Goal: Task Accomplishment & Management: Use online tool/utility

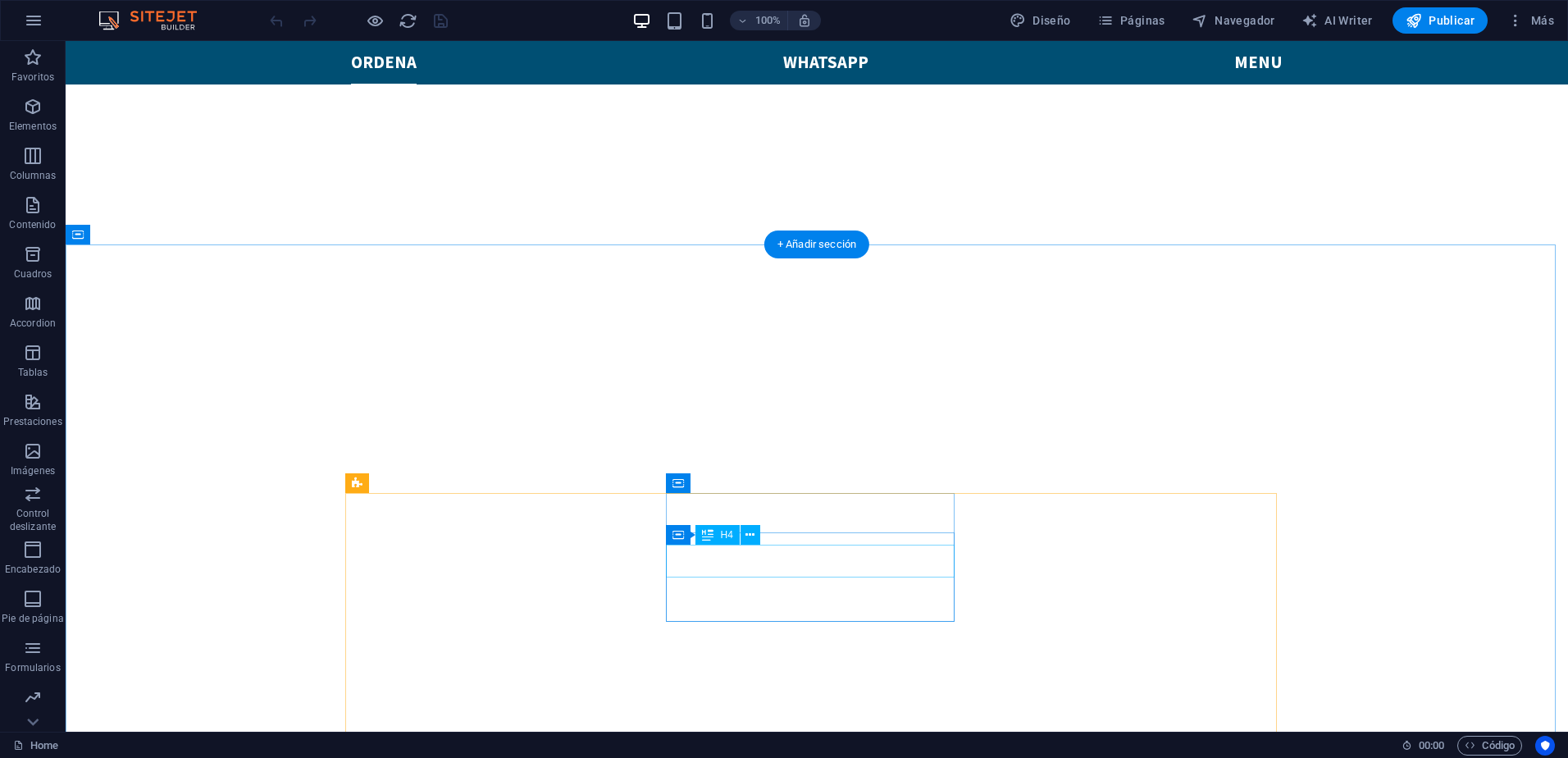
scroll to position [574, 0]
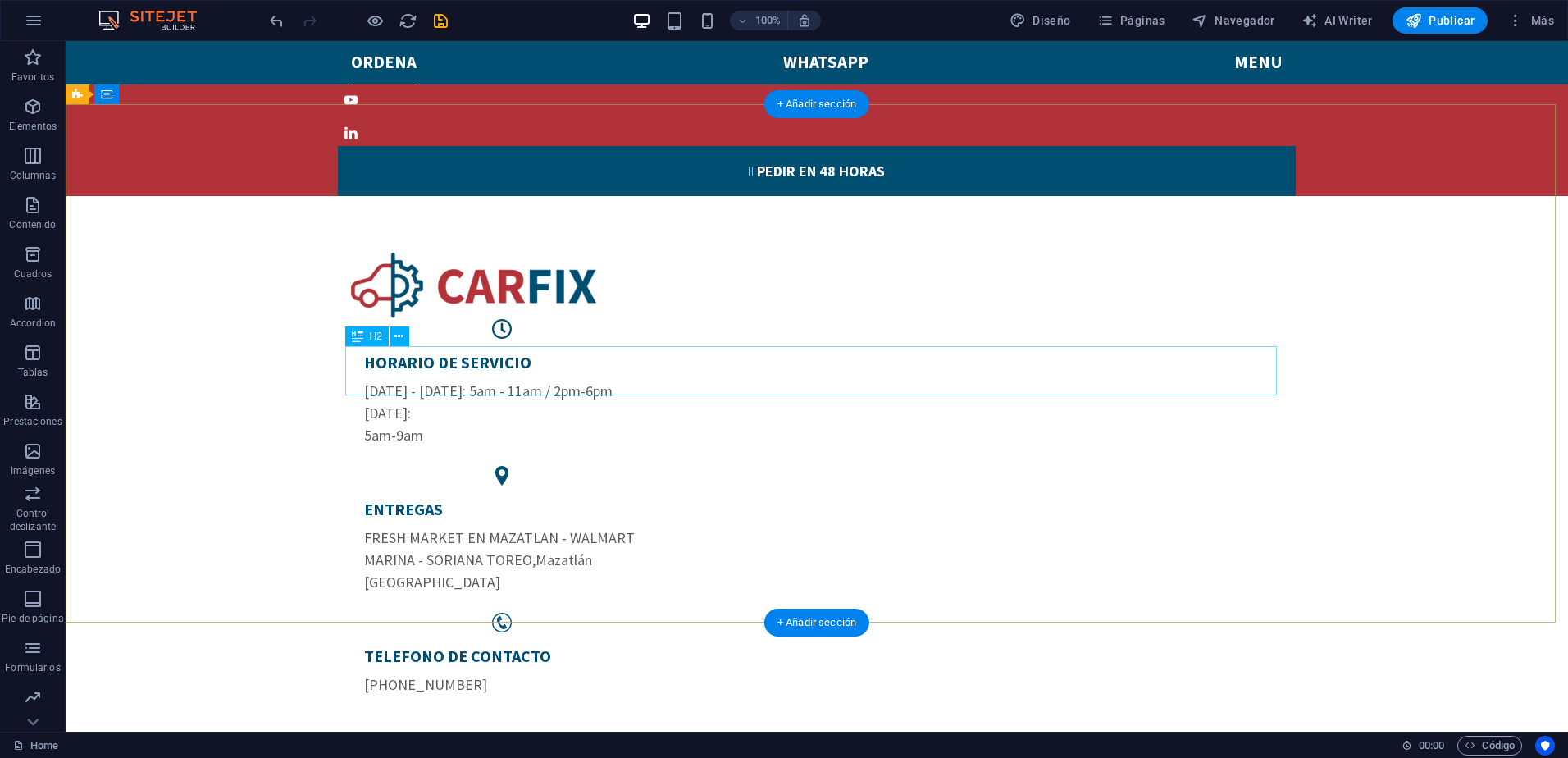
scroll to position [0, 0]
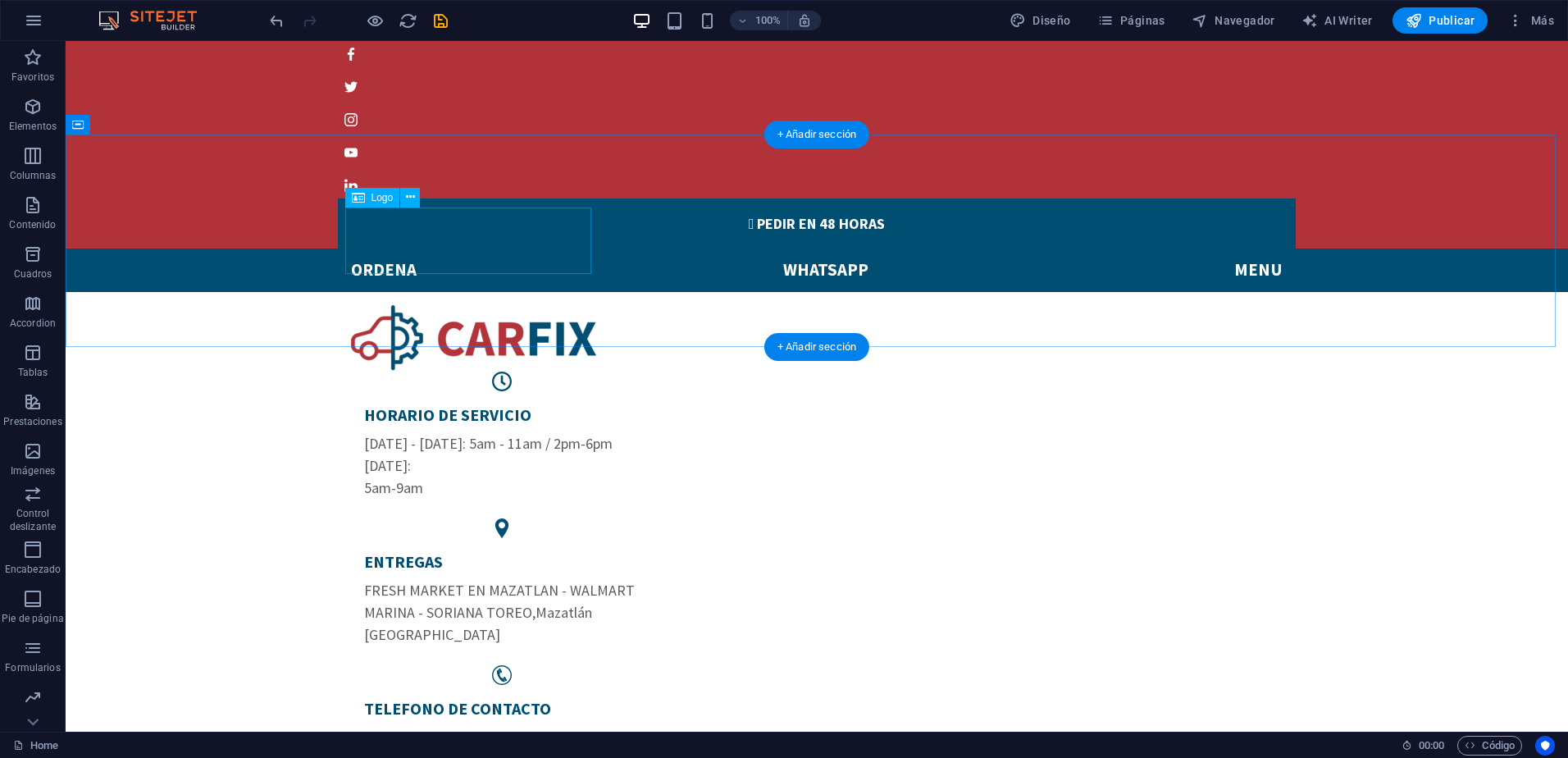
click at [512, 305] on div at bounding box center [817, 339] width 932 height 67
select select "px"
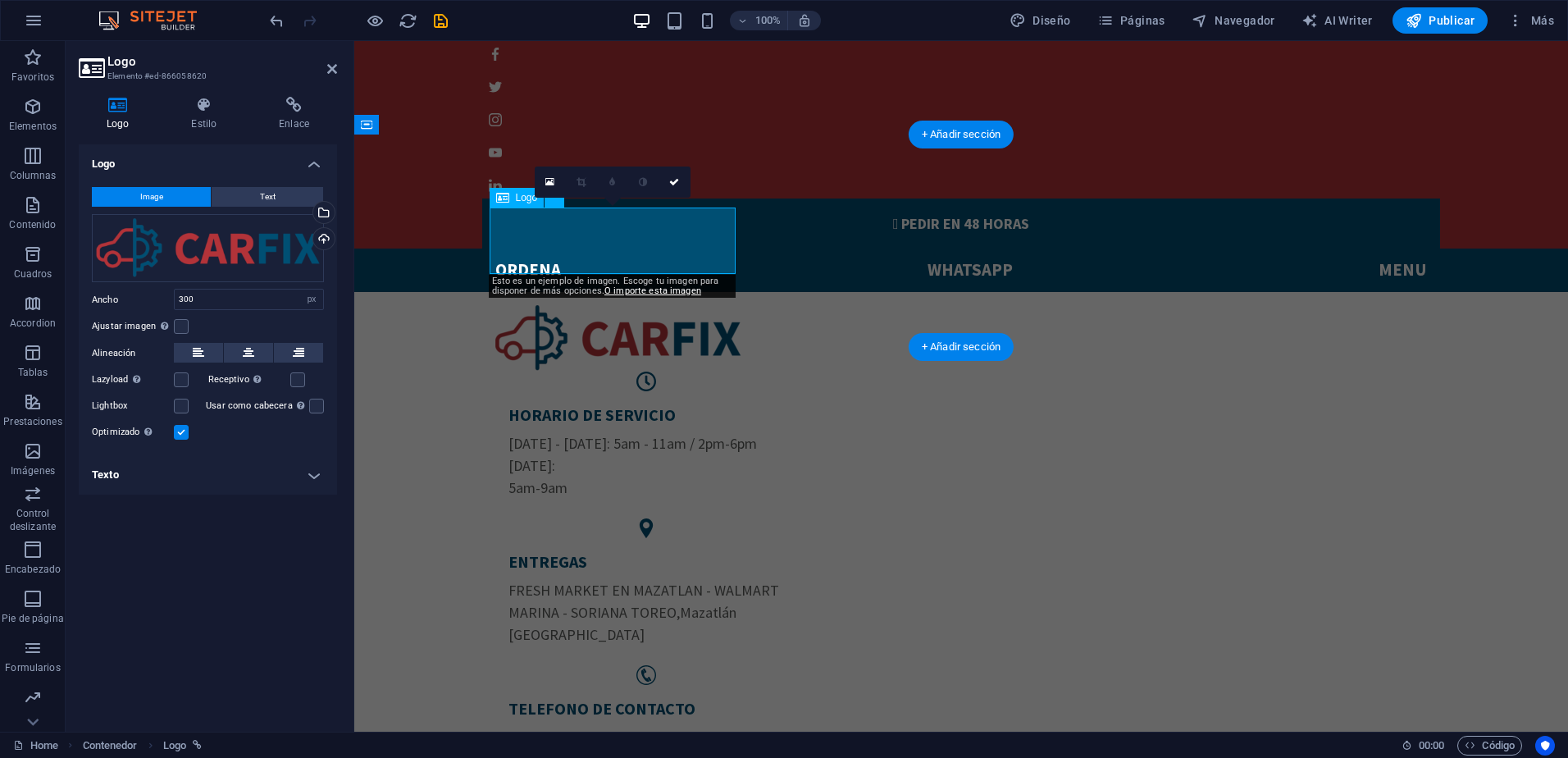
click at [601, 305] on div at bounding box center [961, 339] width 932 height 67
